Goal: Browse casually: Explore the website without a specific task or goal

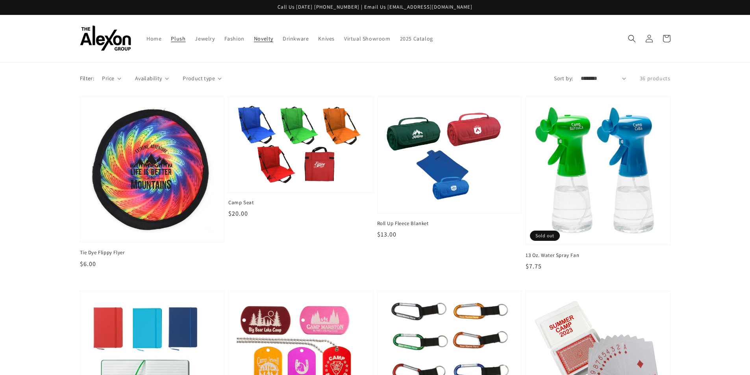
click at [174, 38] on span "Plush" at bounding box center [178, 38] width 15 height 7
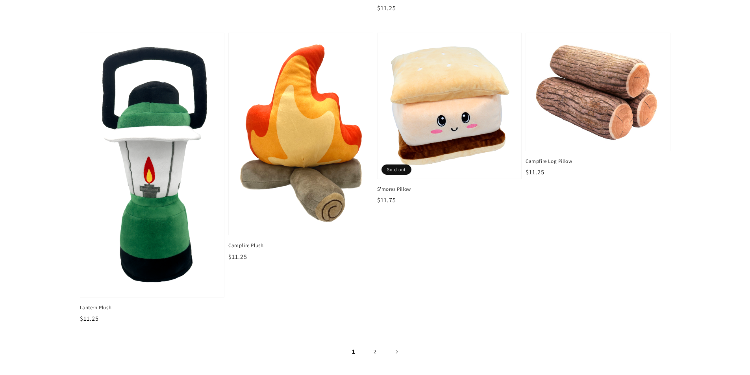
scroll to position [1181, 0]
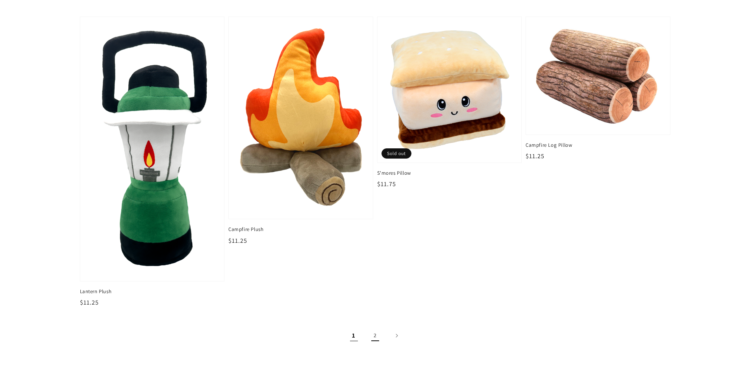
click at [372, 336] on link "2" at bounding box center [374, 335] width 17 height 17
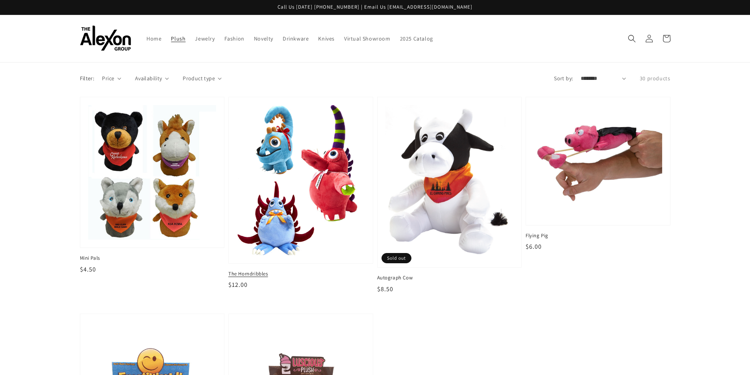
click at [317, 205] on img at bounding box center [301, 180] width 132 height 155
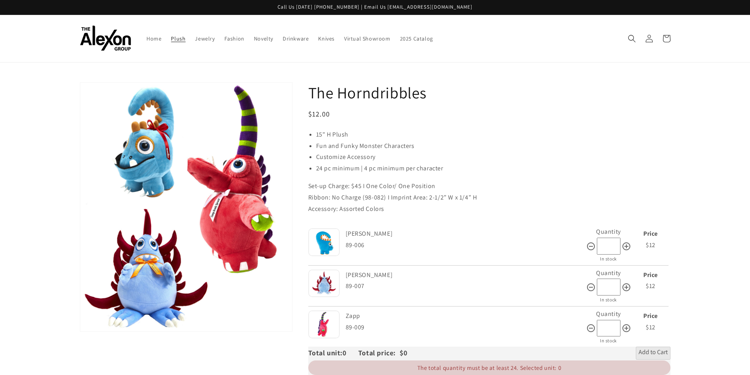
click at [181, 37] on span "Plush" at bounding box center [178, 38] width 15 height 7
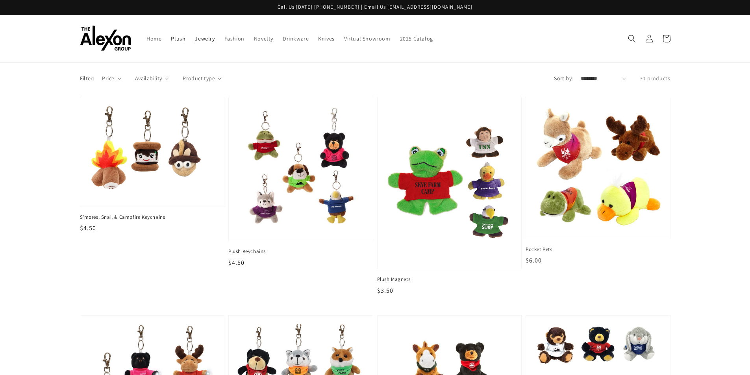
click at [207, 41] on span "Jewelry" at bounding box center [205, 38] width 20 height 7
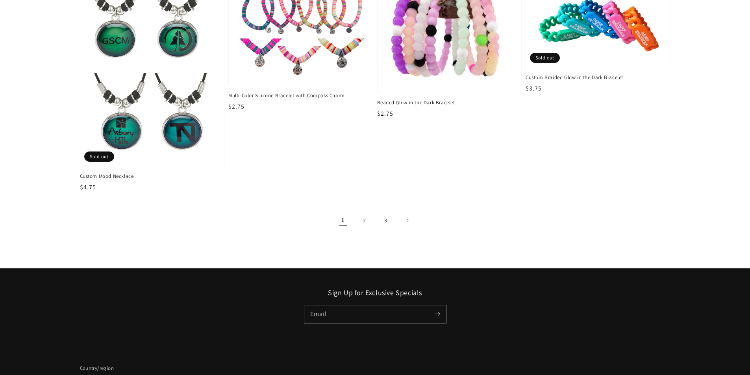
scroll to position [1299, 0]
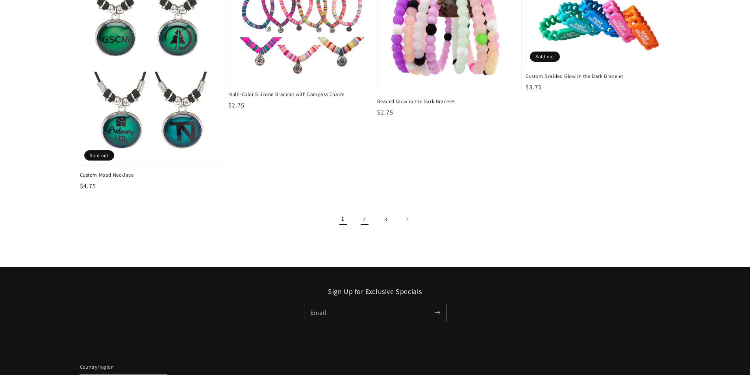
click at [362, 217] on link "2" at bounding box center [364, 219] width 17 height 17
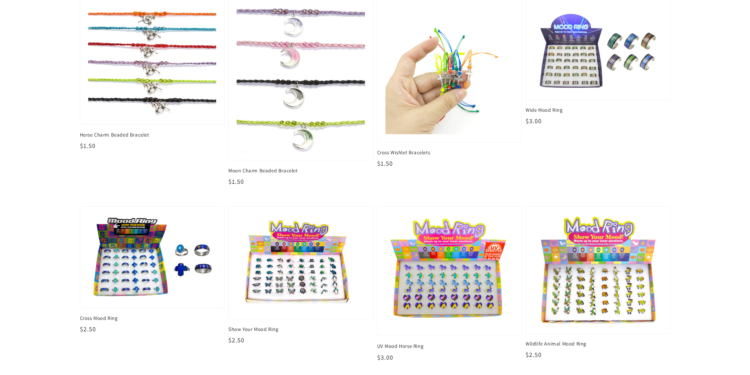
scroll to position [1456, 0]
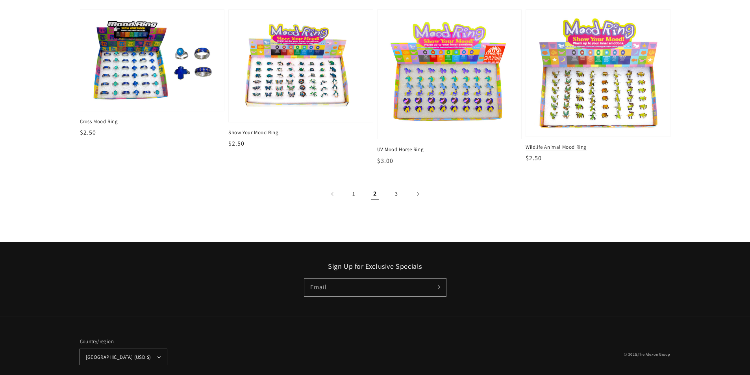
click at [568, 110] on img at bounding box center [598, 73] width 132 height 114
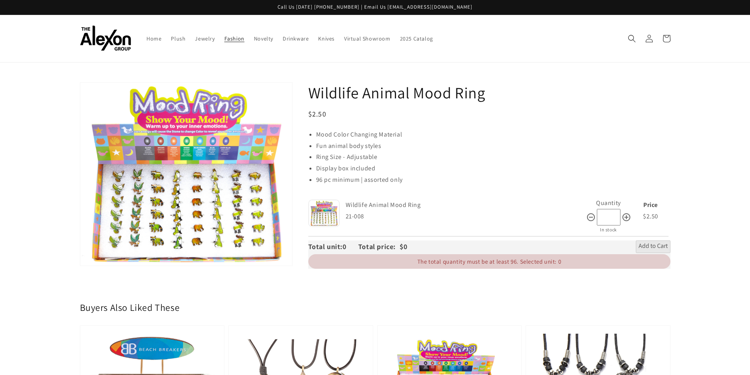
click at [241, 41] on span "Fashion" at bounding box center [234, 38] width 20 height 7
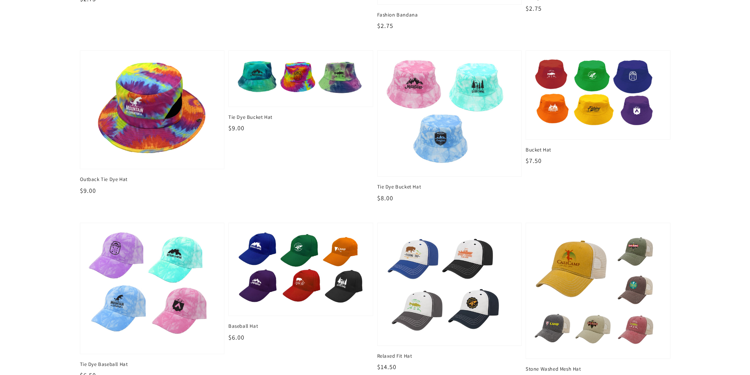
scroll to position [905, 0]
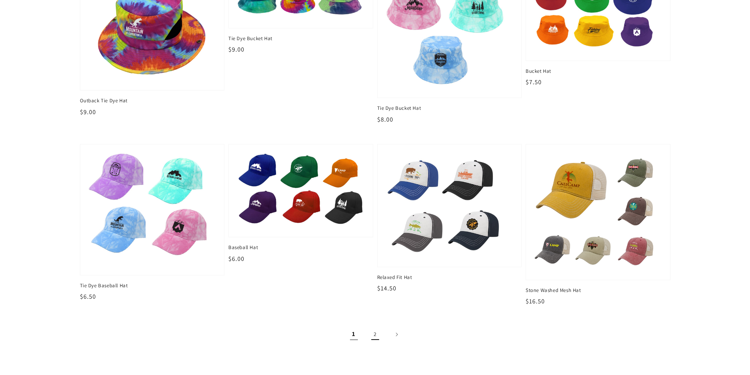
click at [377, 339] on link "2" at bounding box center [374, 334] width 17 height 17
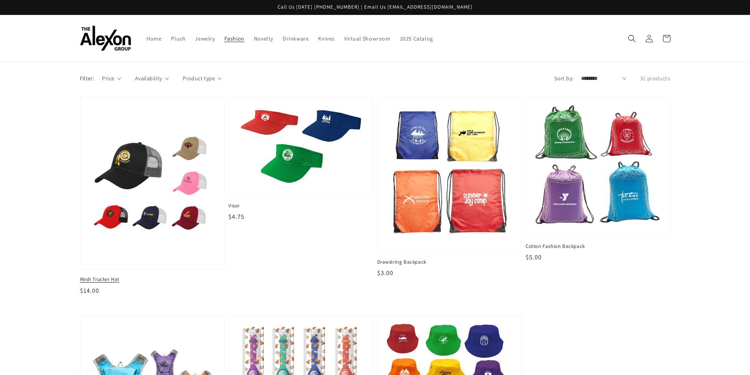
click at [173, 190] on img at bounding box center [152, 183] width 132 height 161
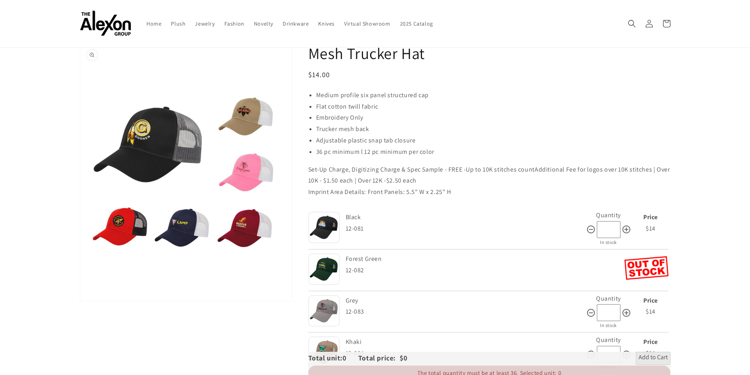
scroll to position [79, 0]
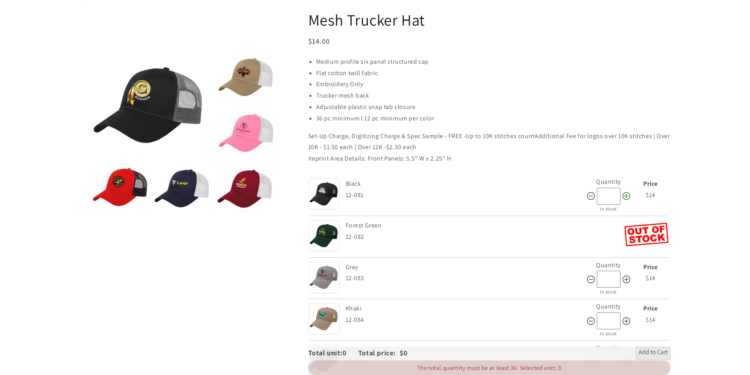
click at [625, 200] on icon at bounding box center [626, 196] width 8 height 8
click at [592, 199] on icon at bounding box center [591, 196] width 8 height 8
type input "*"
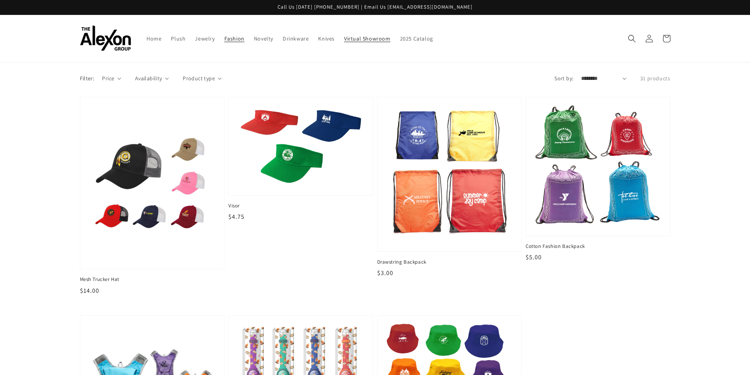
click at [346, 39] on span "Virtual Showroom" at bounding box center [367, 38] width 46 height 7
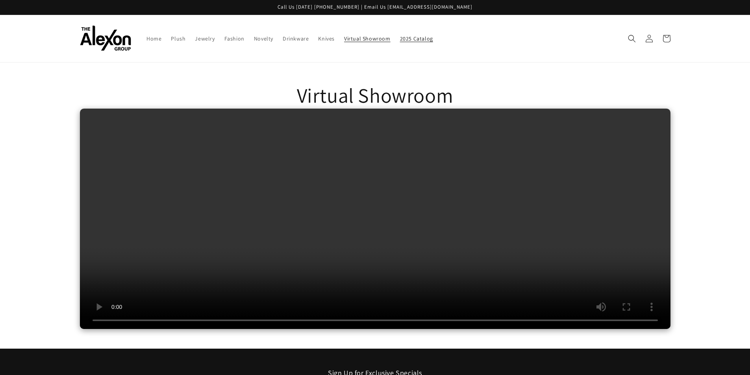
click at [403, 39] on span "2025 Catalog" at bounding box center [416, 38] width 33 height 7
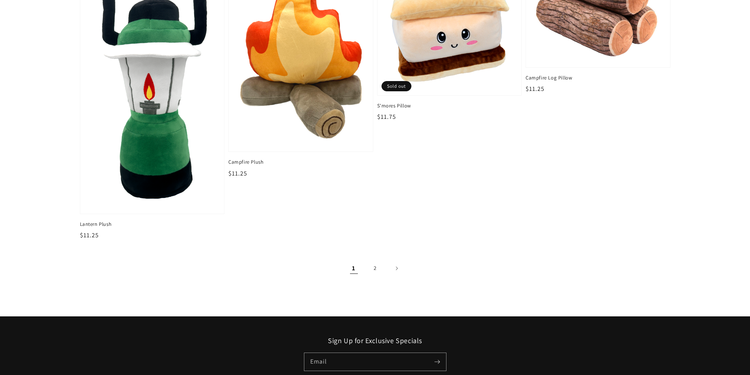
scroll to position [1334, 0]
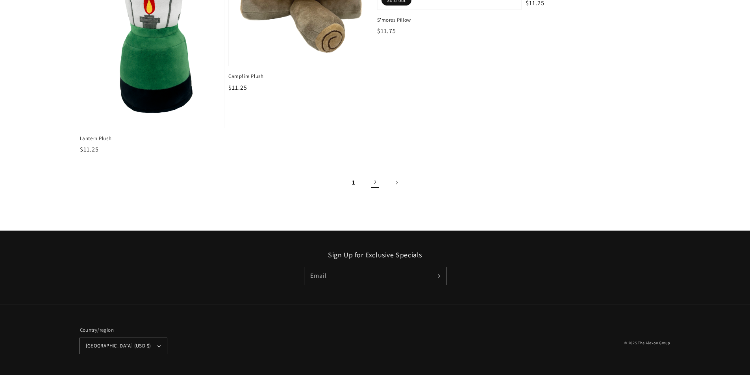
click at [371, 183] on link "2" at bounding box center [374, 182] width 17 height 17
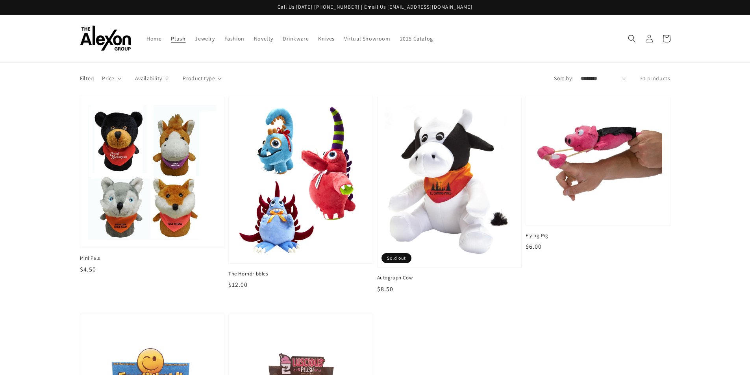
click at [183, 41] on span "Plush" at bounding box center [178, 38] width 15 height 7
